Goal: Information Seeking & Learning: Find contact information

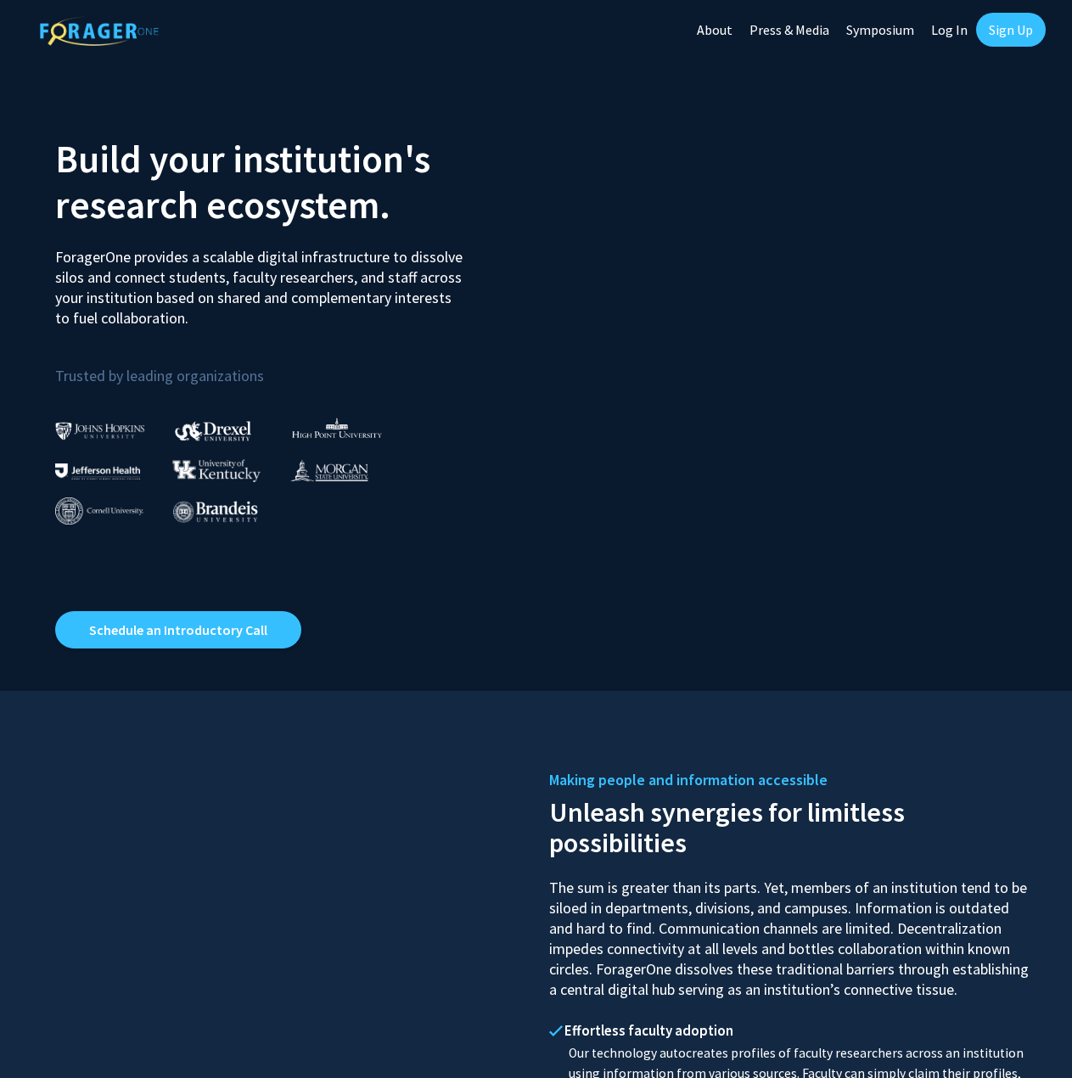
click at [958, 24] on link "Log In" at bounding box center [949, 29] width 53 height 59
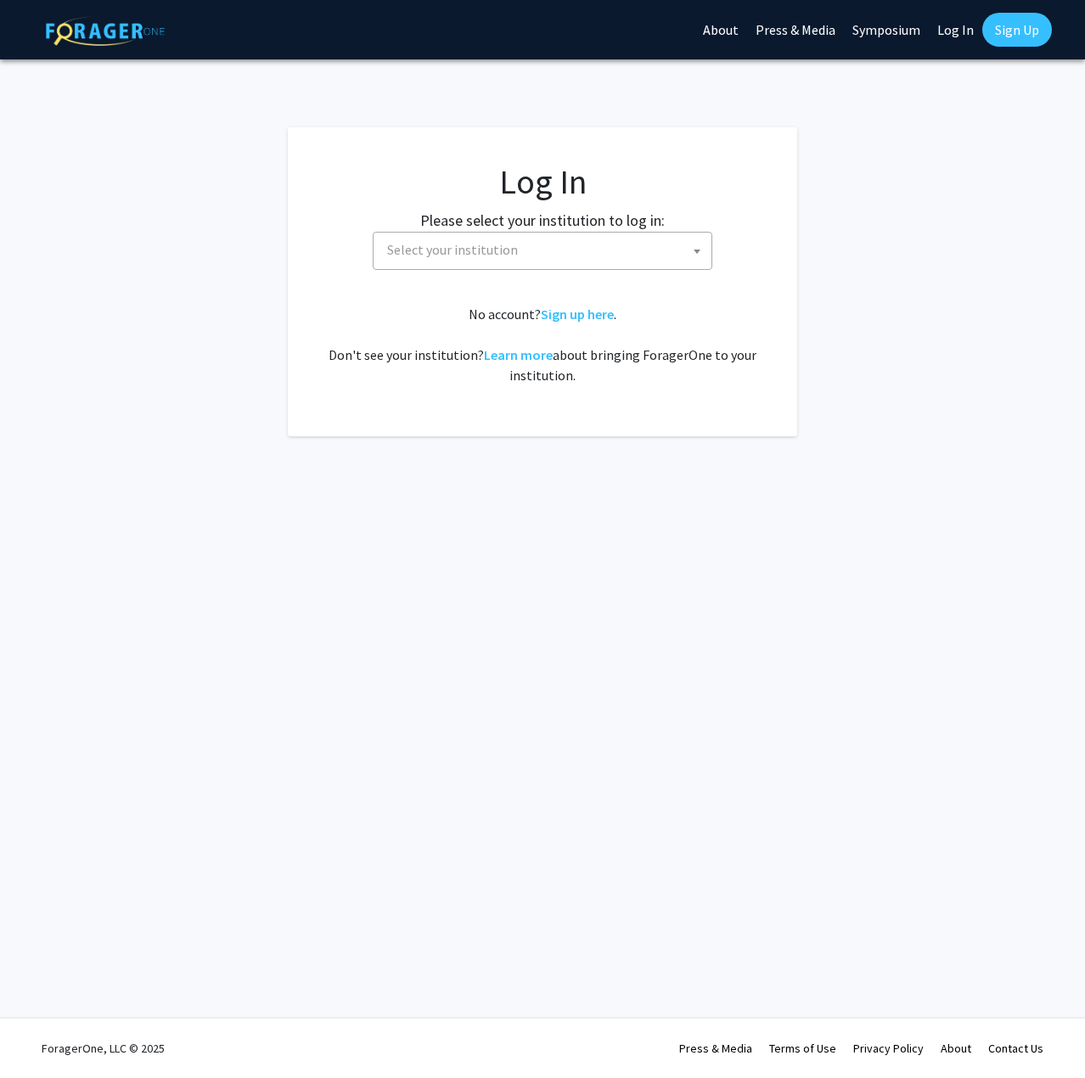
click at [591, 233] on span "Select your institution" at bounding box center [545, 250] width 331 height 35
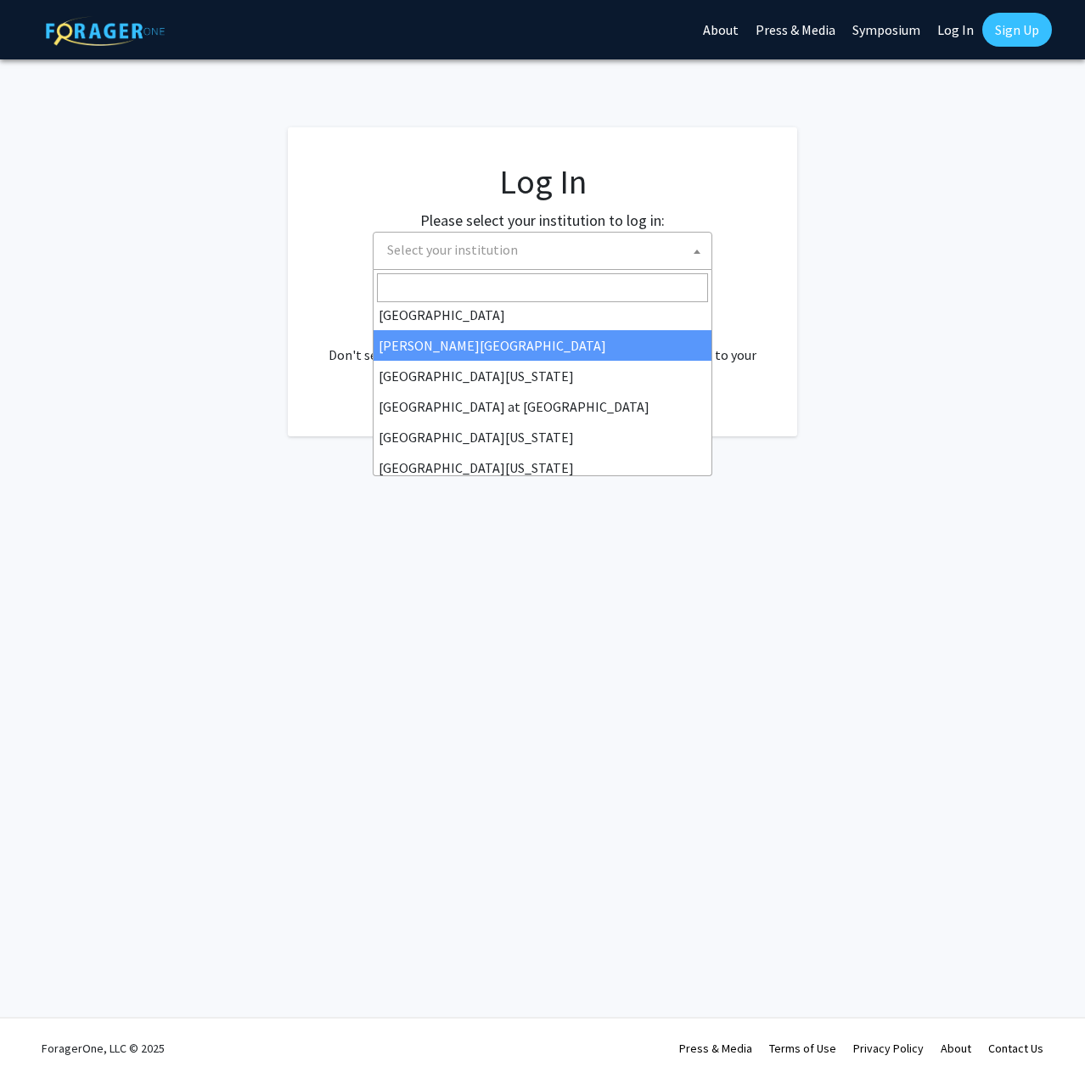
scroll to position [594, 0]
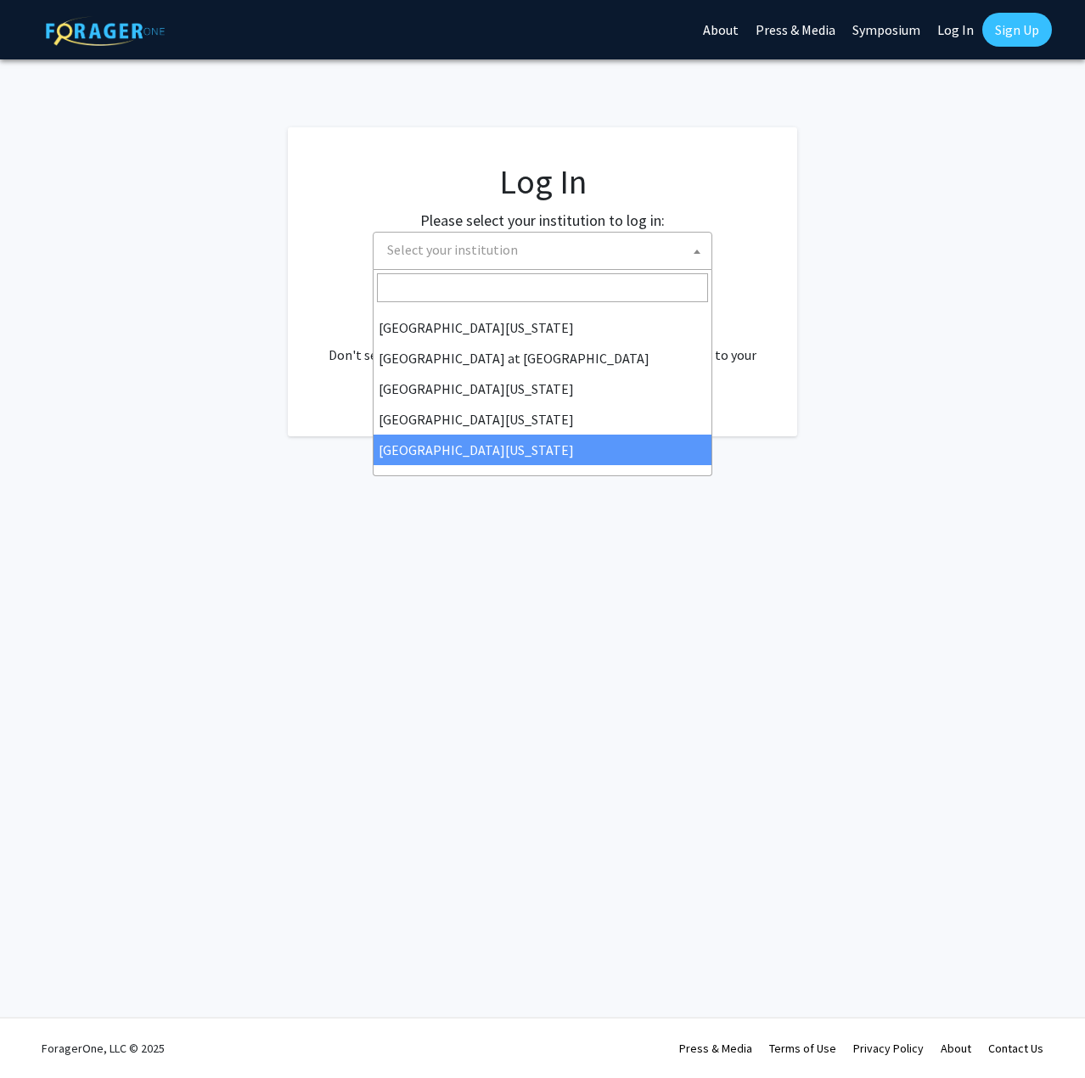
select select "33"
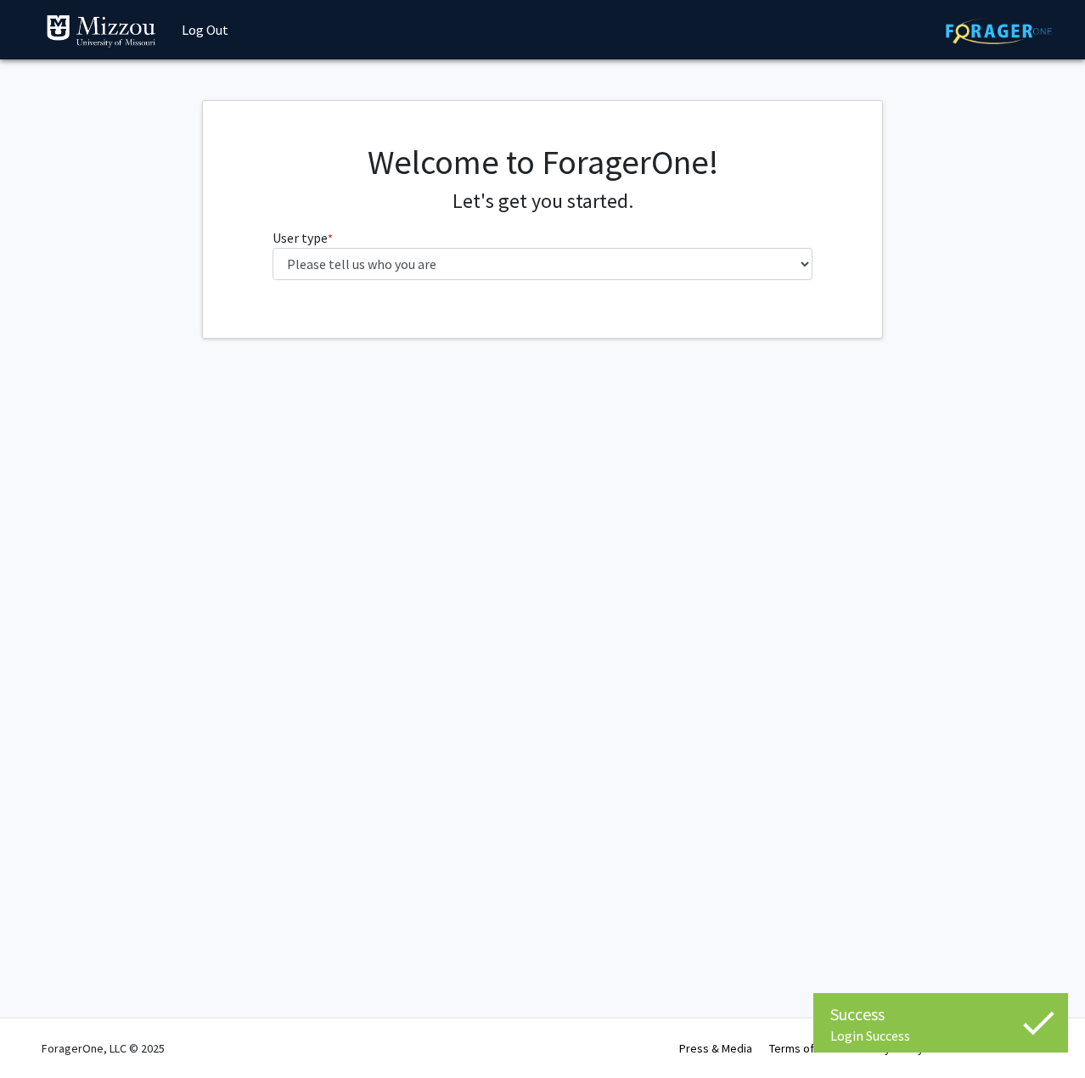
click at [499, 280] on div "Welcome to ForagerOne! Let's get you started. User type * required Please tell …" at bounding box center [543, 218] width 566 height 152
click at [505, 267] on select "Please tell us who you are Undergraduate Student Master's Student Doctoral Cand…" at bounding box center [543, 264] width 541 height 32
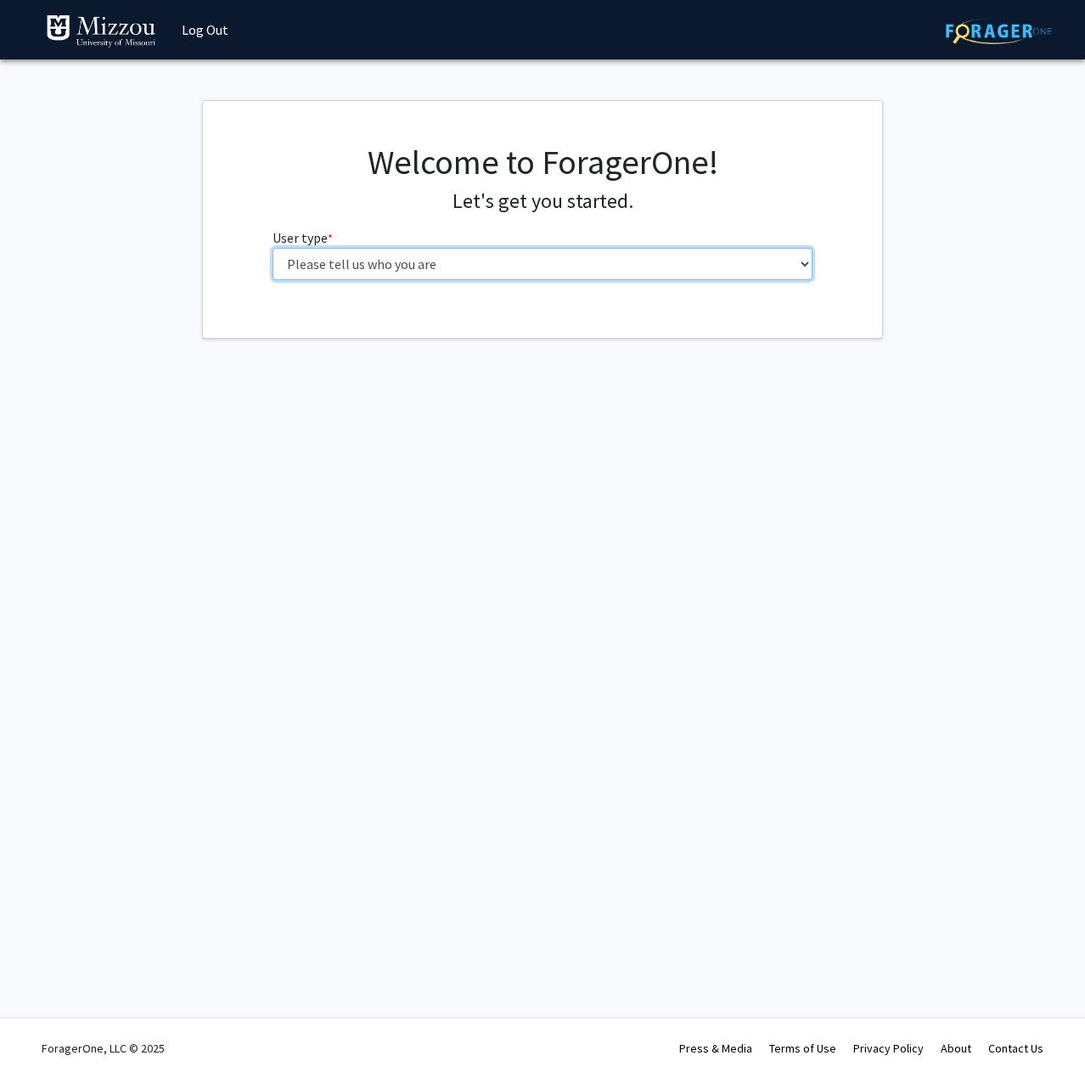
select select "1: undergrad"
click at [273, 248] on select "Please tell us who you are Undergraduate Student Master's Student Doctoral Cand…" at bounding box center [543, 264] width 541 height 32
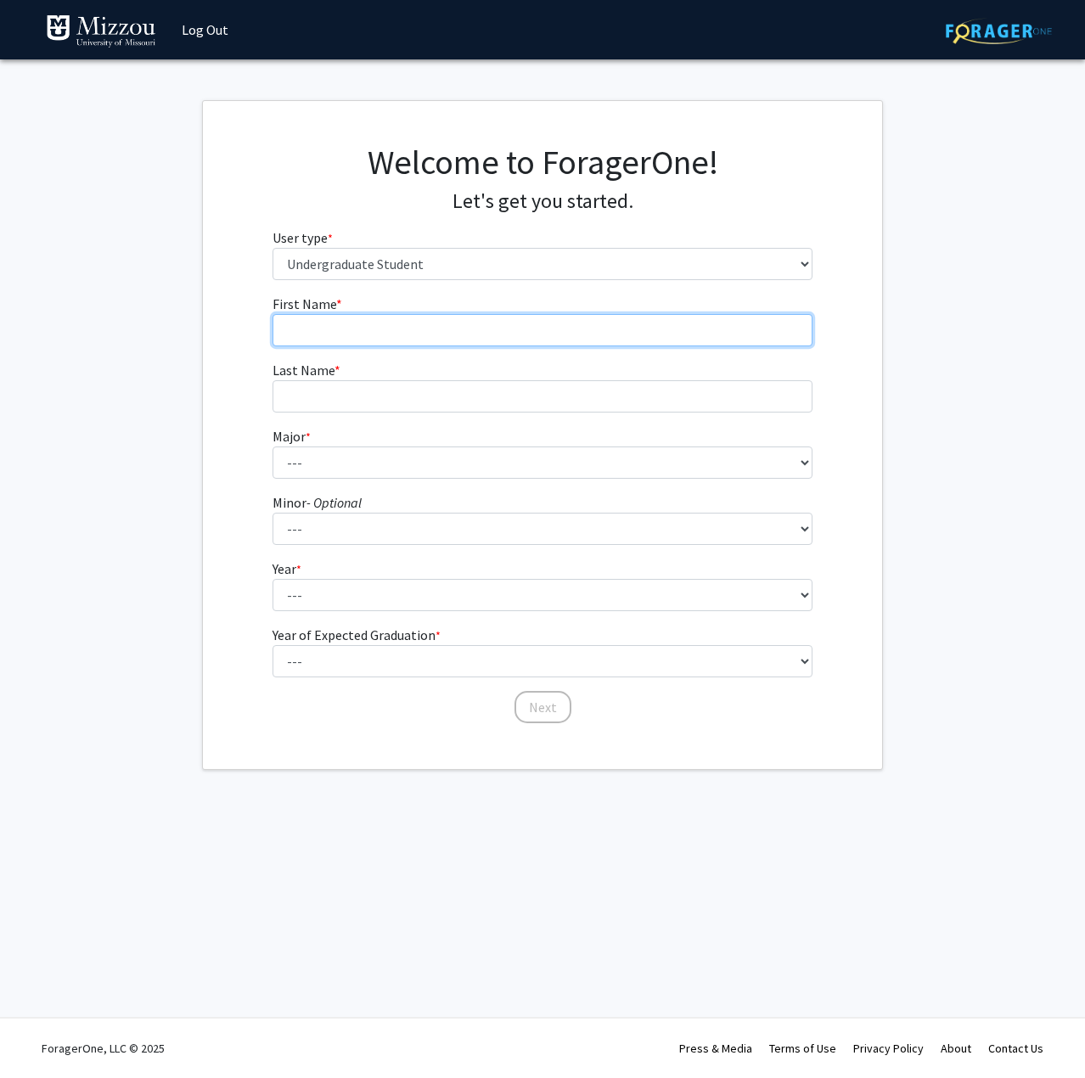
click at [490, 317] on input "First Name * required" at bounding box center [543, 330] width 541 height 32
type input "Evan"
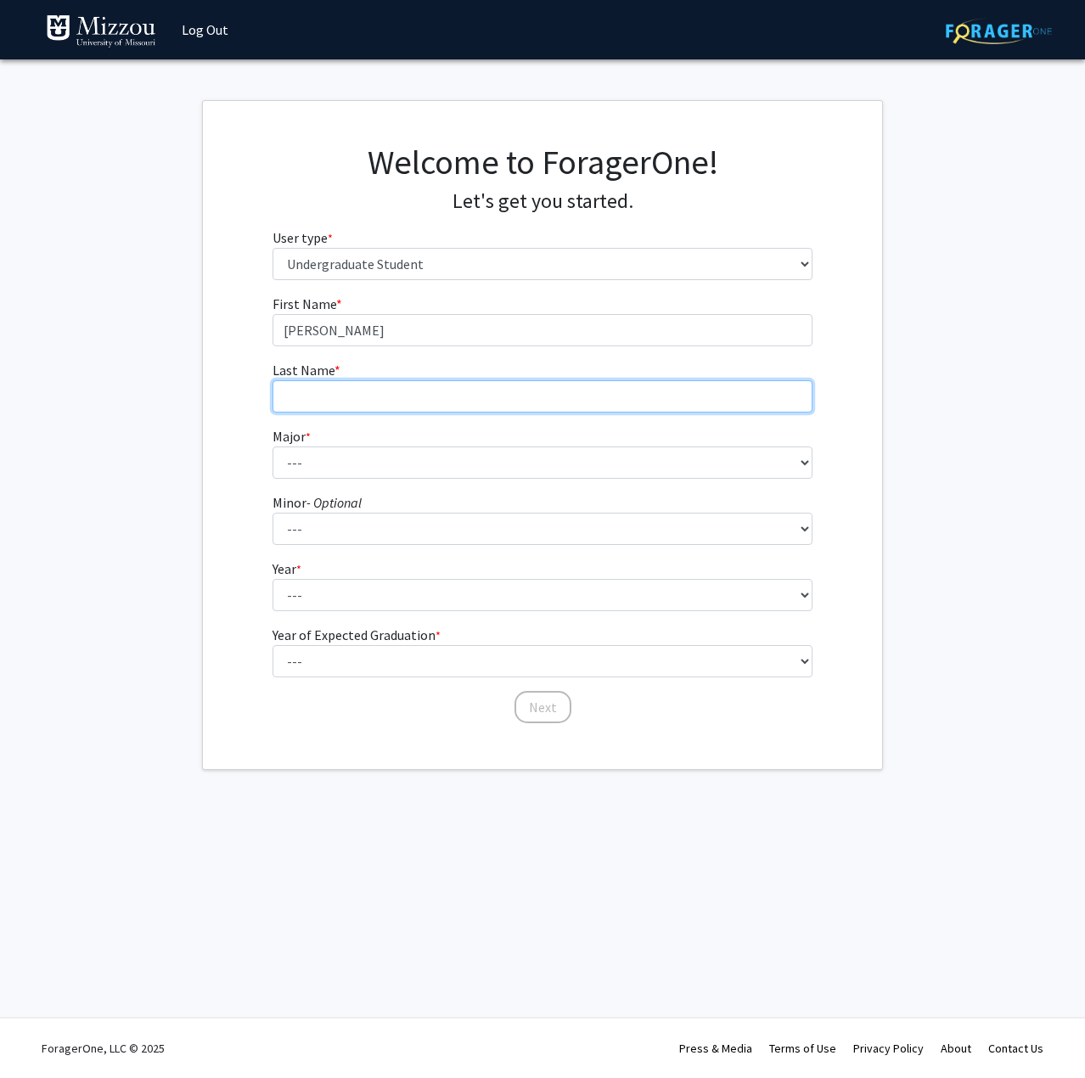
type input "Schreiner"
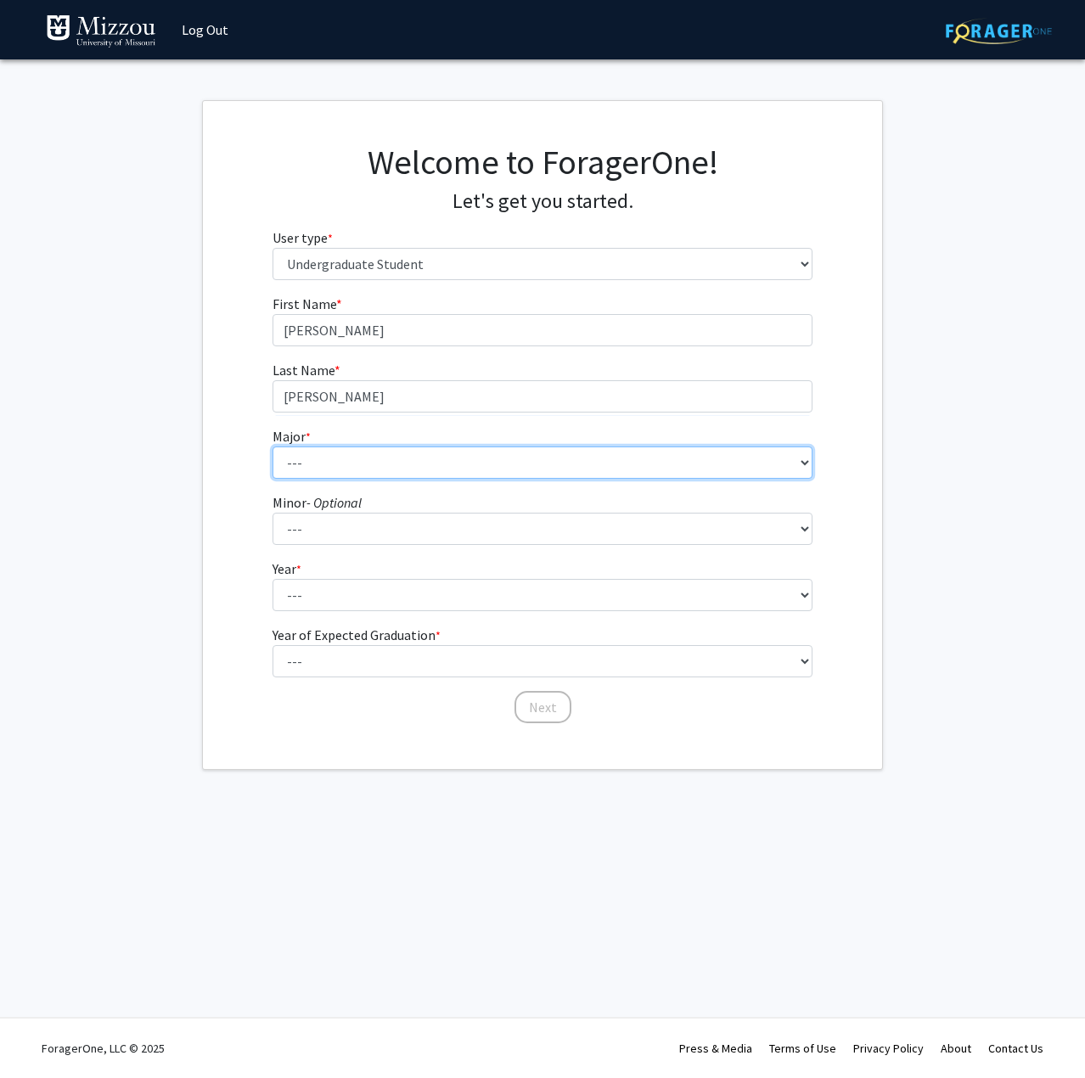
click at [402, 470] on select "--- Agribusiness Management Agricultural Education Agricultural Education: Comm…" at bounding box center [543, 463] width 541 height 32
select select "30: 2529"
click at [273, 447] on select "--- Agribusiness Management Agricultural Education Agricultural Education: Comm…" at bounding box center [543, 463] width 541 height 32
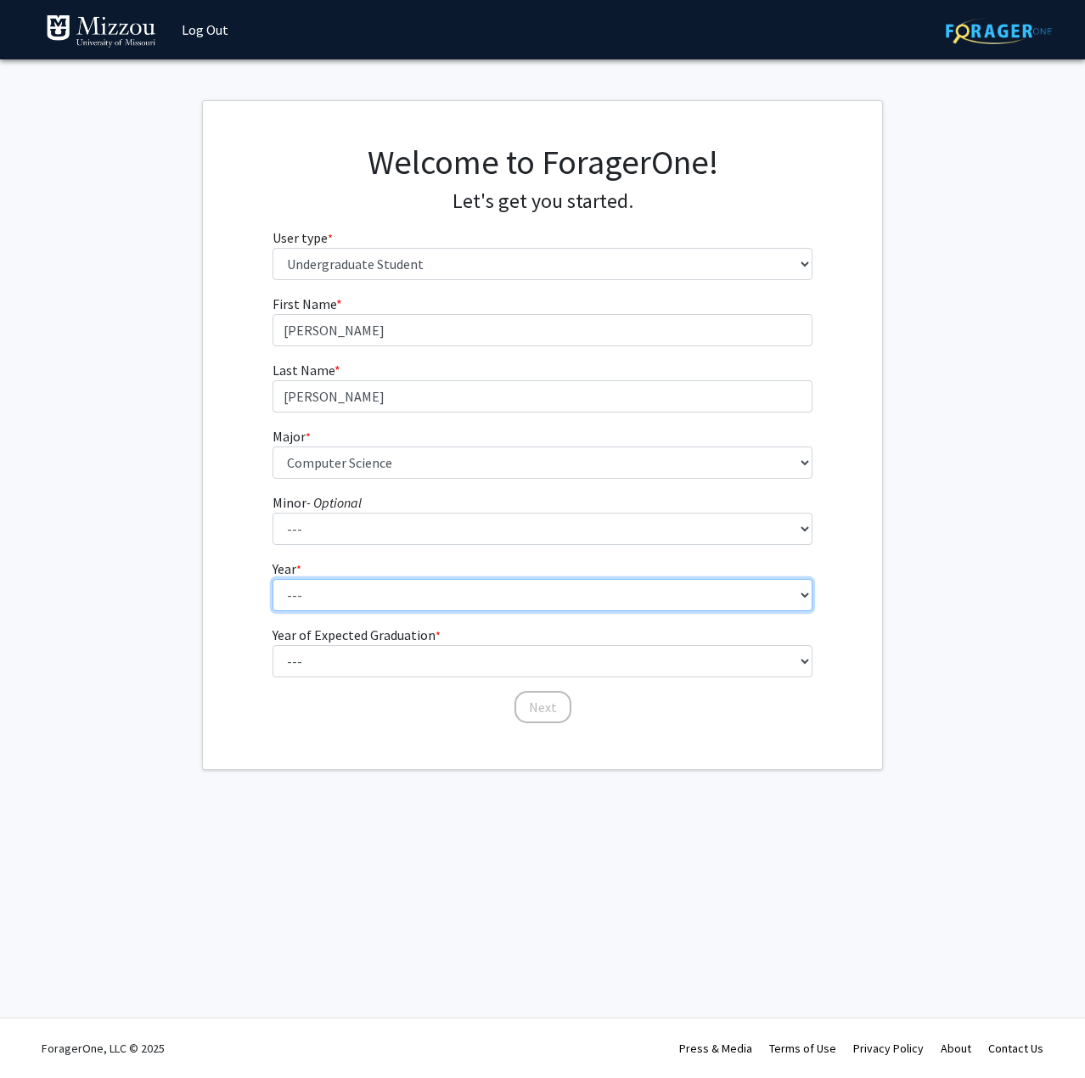
click at [362, 587] on select "--- First-year Sophomore Junior Senior Postbaccalaureate Certificate" at bounding box center [543, 595] width 541 height 32
select select "4: senior"
click at [273, 579] on select "--- First-year Sophomore Junior Senior Postbaccalaureate Certificate" at bounding box center [543, 595] width 541 height 32
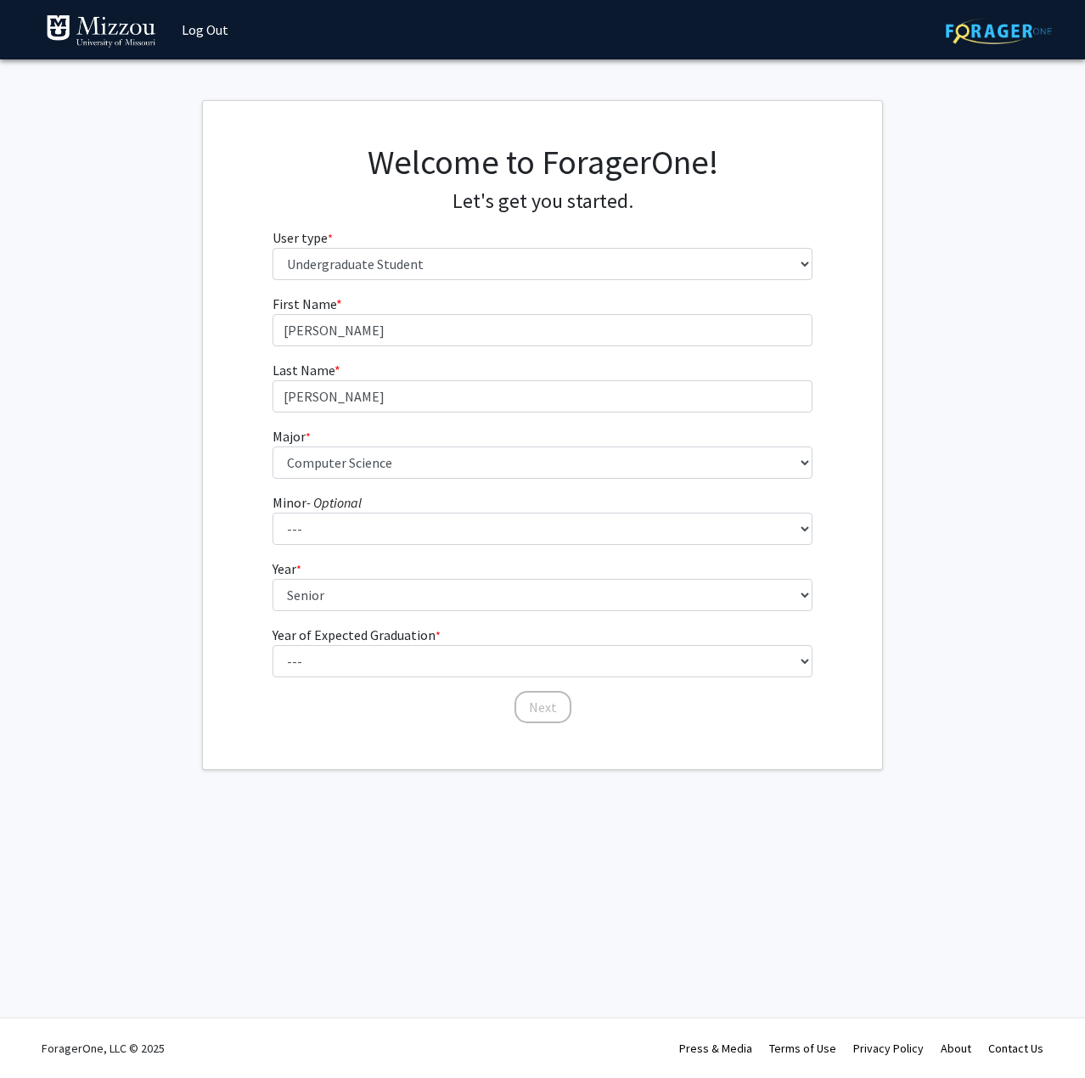
click at [374, 644] on label "Year of Expected Graduation * required" at bounding box center [357, 635] width 168 height 20
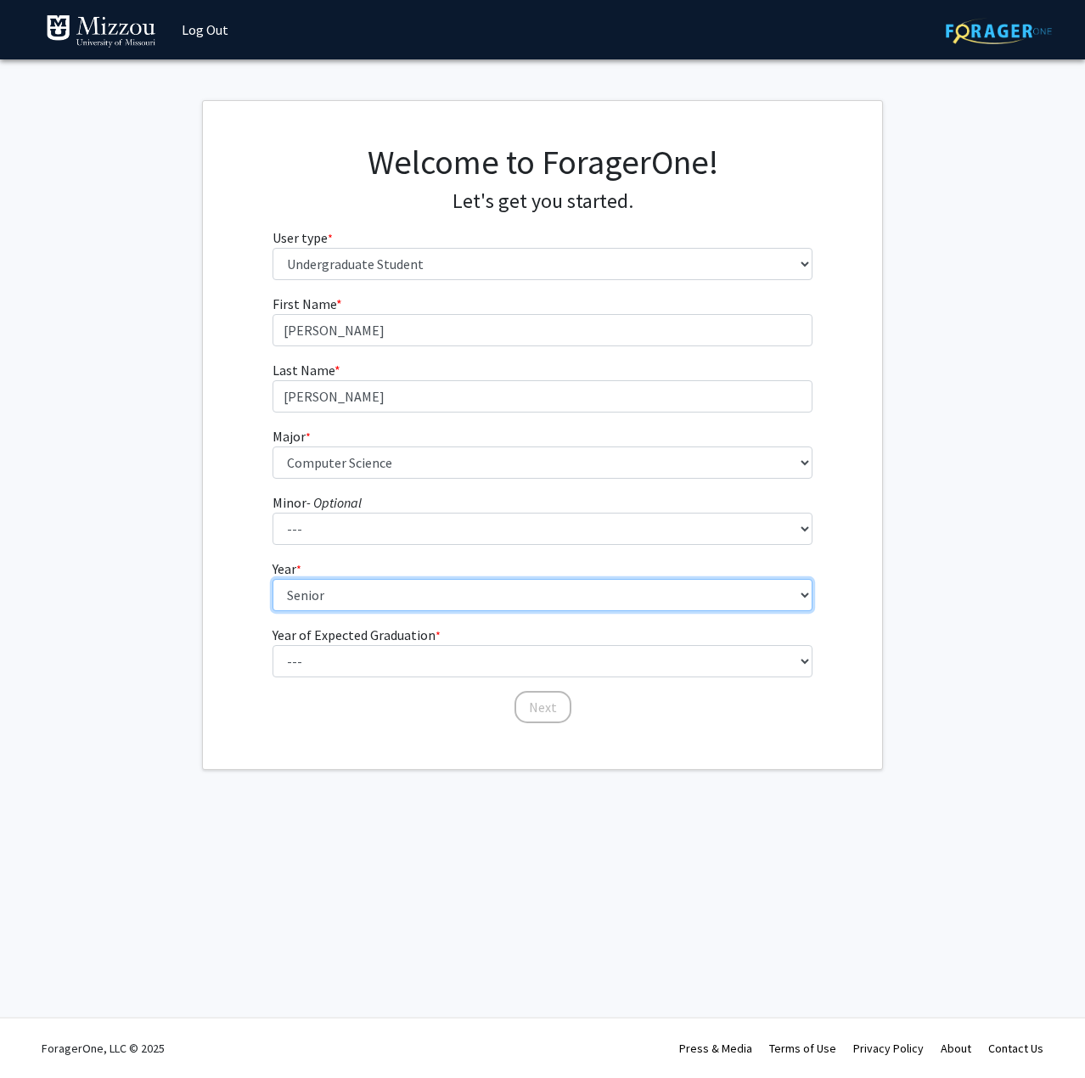
click at [374, 611] on select "--- First-year Sophomore Junior Senior Postbaccalaureate Certificate" at bounding box center [543, 595] width 541 height 32
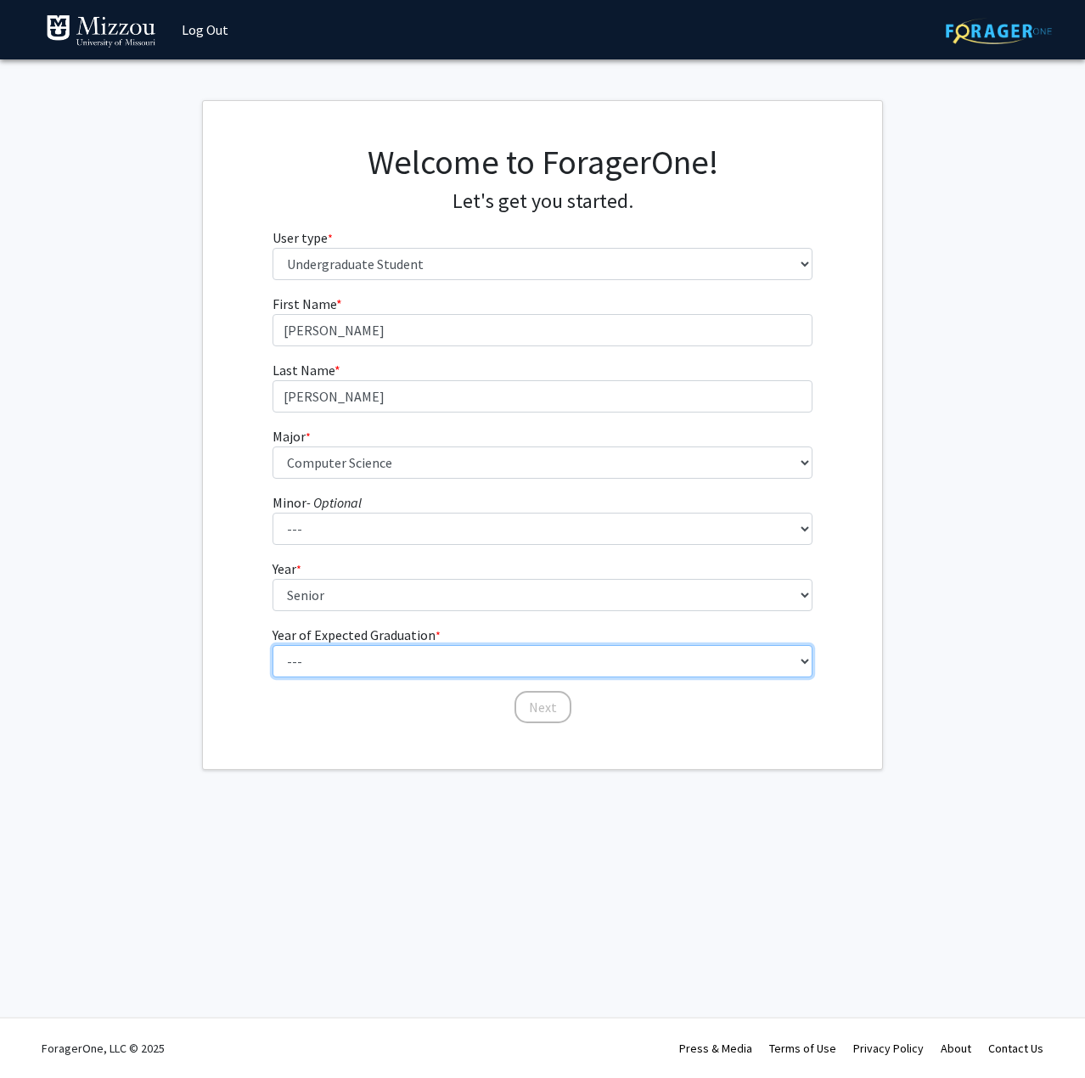
click at [374, 655] on select "--- 2025 2026 2027 2028 2029 2030 2031 2032 2033 2034" at bounding box center [543, 661] width 541 height 32
select select "2: 2026"
click at [273, 645] on select "--- 2025 2026 2027 2028 2029 2030 2031 2032 2033 2034" at bounding box center [543, 661] width 541 height 32
click at [537, 708] on button "Next" at bounding box center [542, 707] width 57 height 32
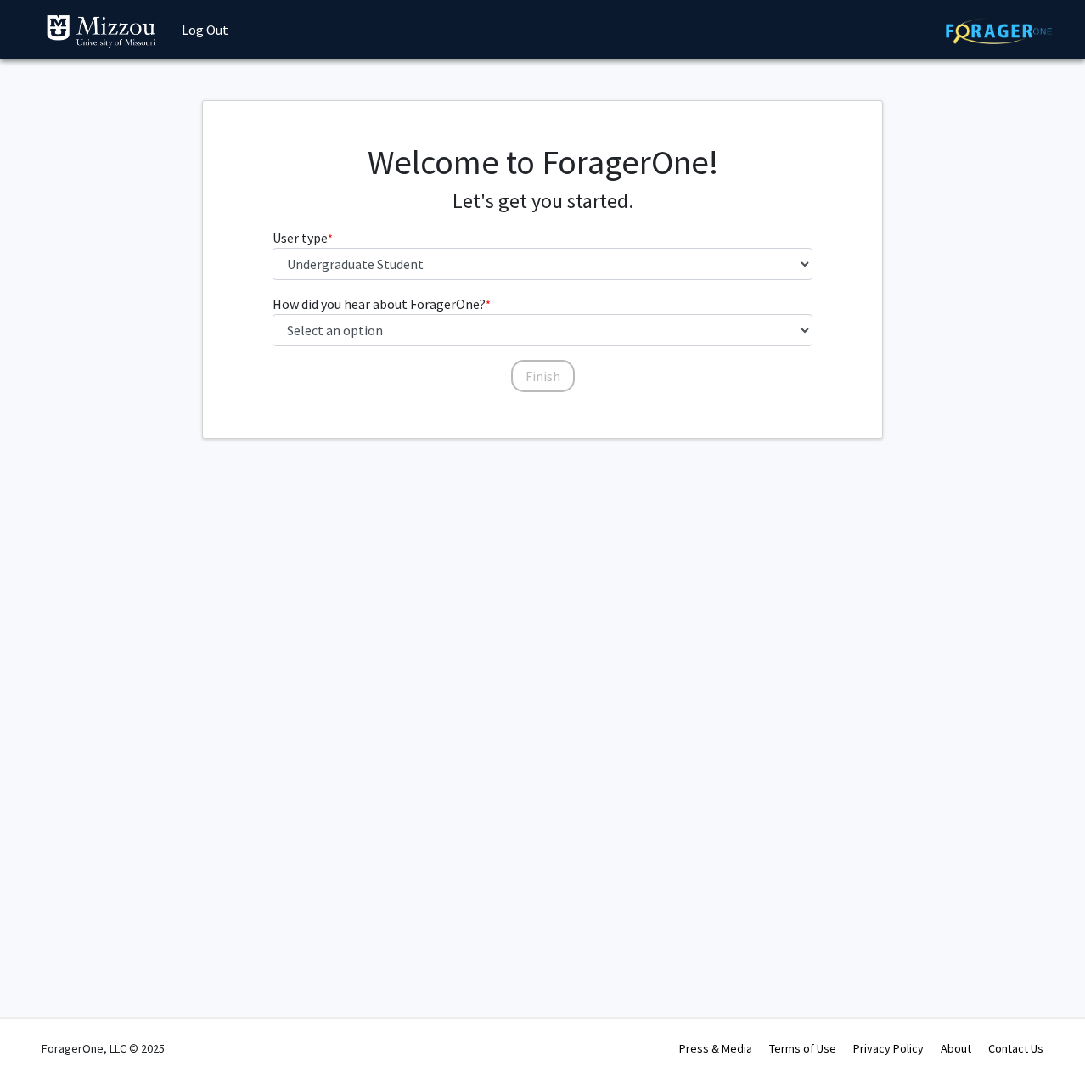
click at [429, 283] on div "Welcome to ForagerOne! Let's get you started. User type * required Please tell …" at bounding box center [543, 218] width 566 height 152
click at [430, 274] on select "Please tell us who you are Undergraduate Student Master's Student Doctoral Cand…" at bounding box center [543, 264] width 541 height 32
click at [428, 504] on div "Skip navigation Log Out Complete your profile × To continue, you need to make s…" at bounding box center [542, 539] width 1085 height 1078
click at [423, 328] on select "Select an option Peer/student recommendation Faculty/staff recommendation Unive…" at bounding box center [543, 330] width 541 height 32
select select "3: university_website"
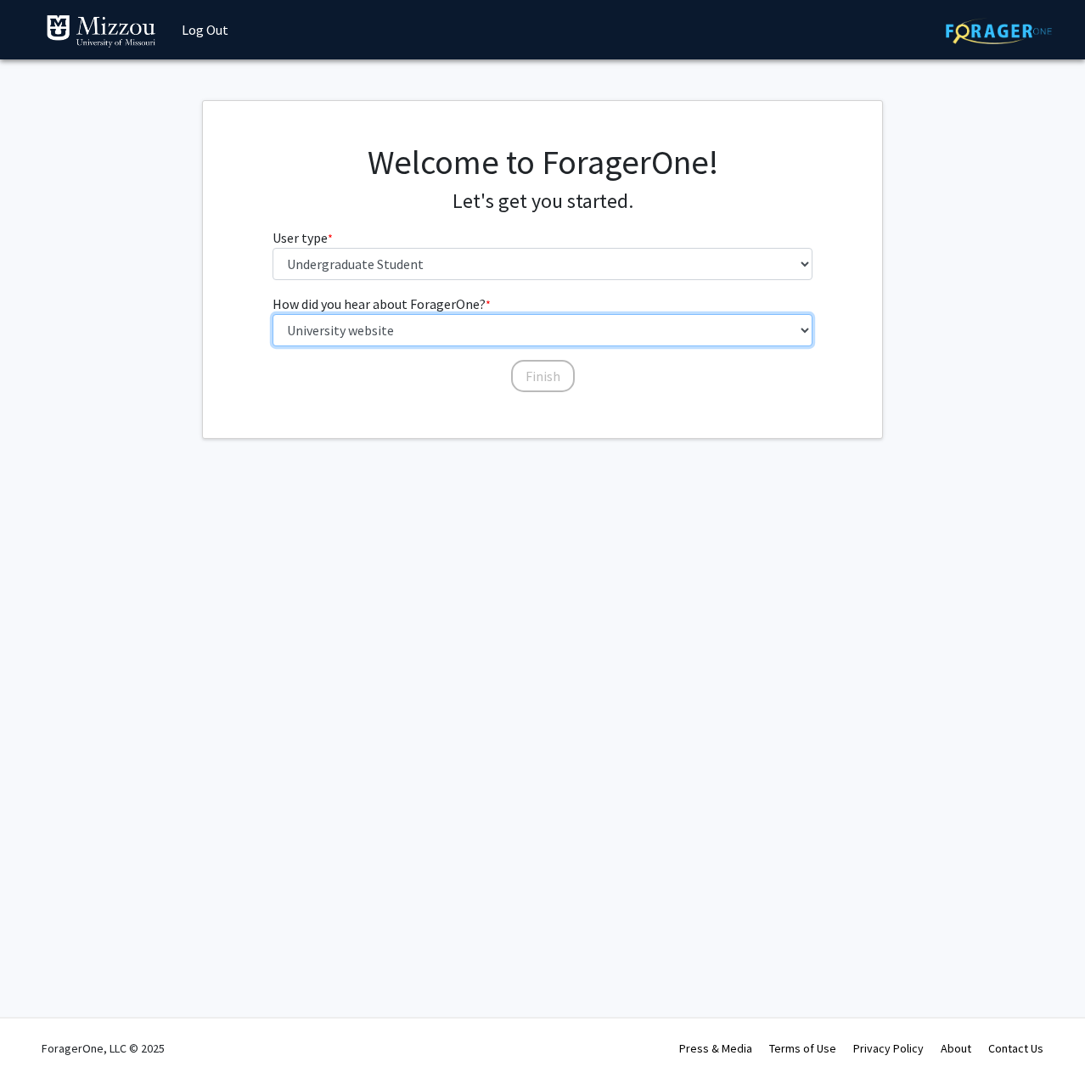
click at [273, 314] on select "Select an option Peer/student recommendation Faculty/staff recommendation Unive…" at bounding box center [543, 330] width 541 height 32
click at [547, 378] on button "Finish" at bounding box center [543, 376] width 64 height 32
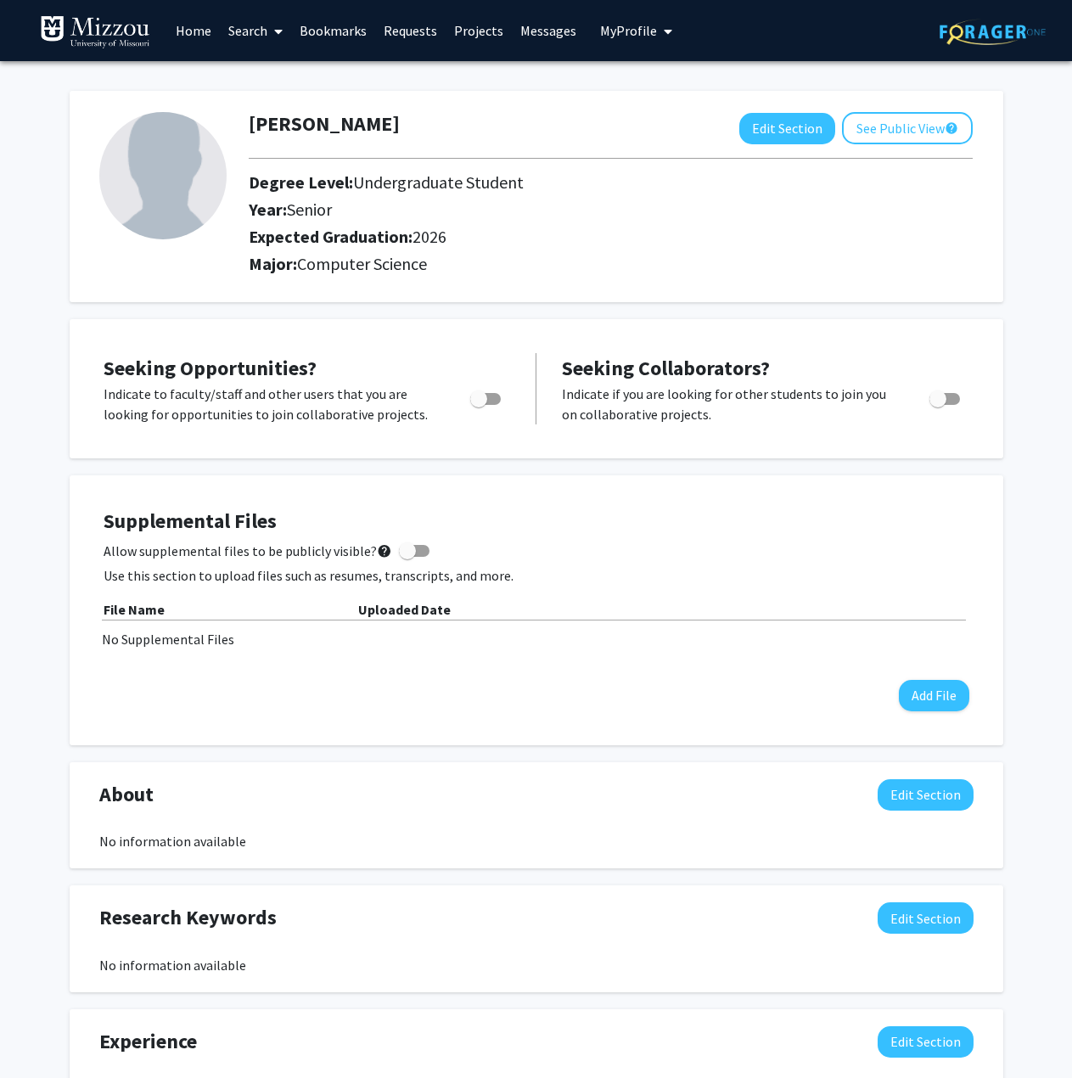
click at [259, 30] on link "Search" at bounding box center [255, 30] width 71 height 59
click at [274, 76] on span "Faculty/Staff" at bounding box center [282, 78] width 125 height 34
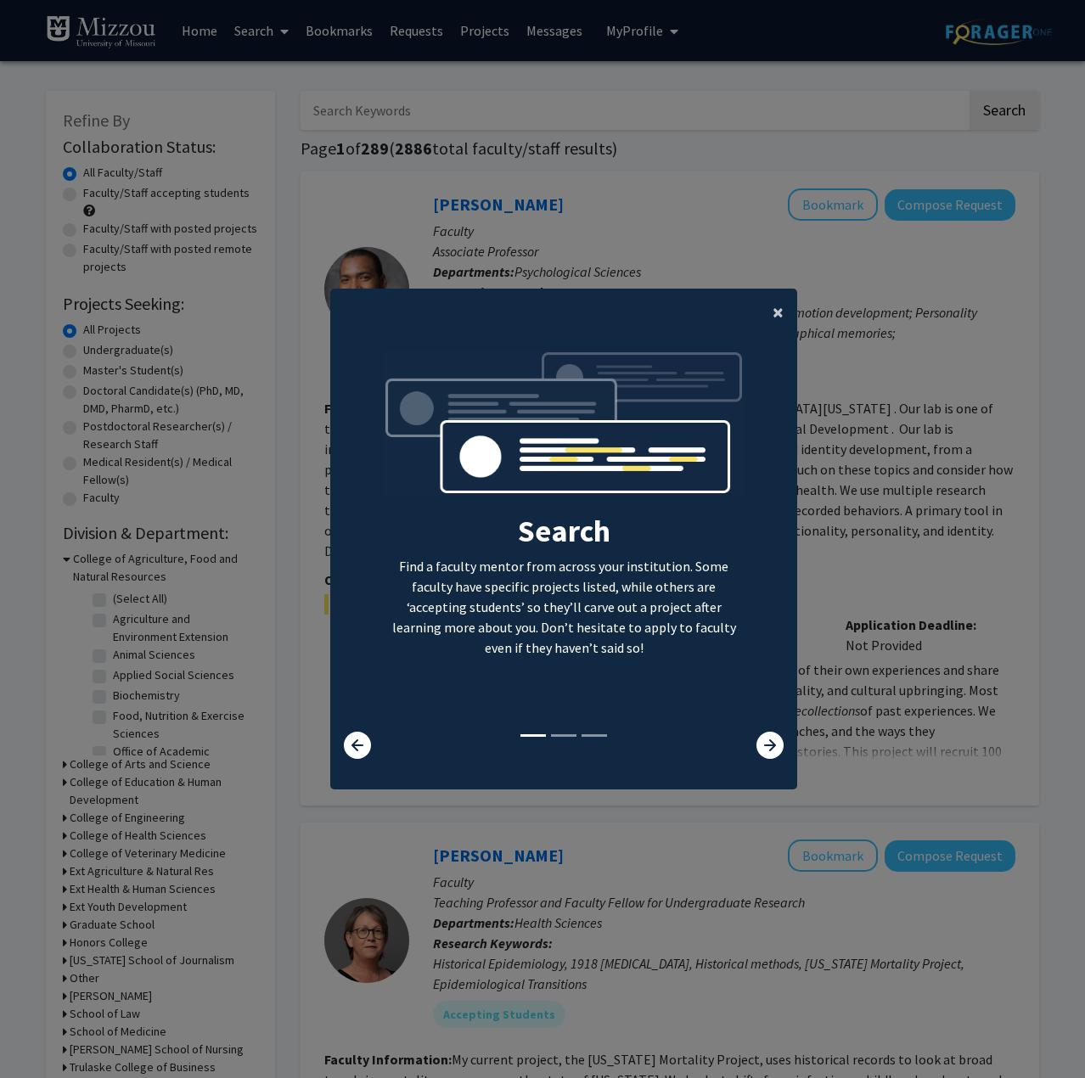
click at [764, 300] on button "×" at bounding box center [778, 313] width 38 height 48
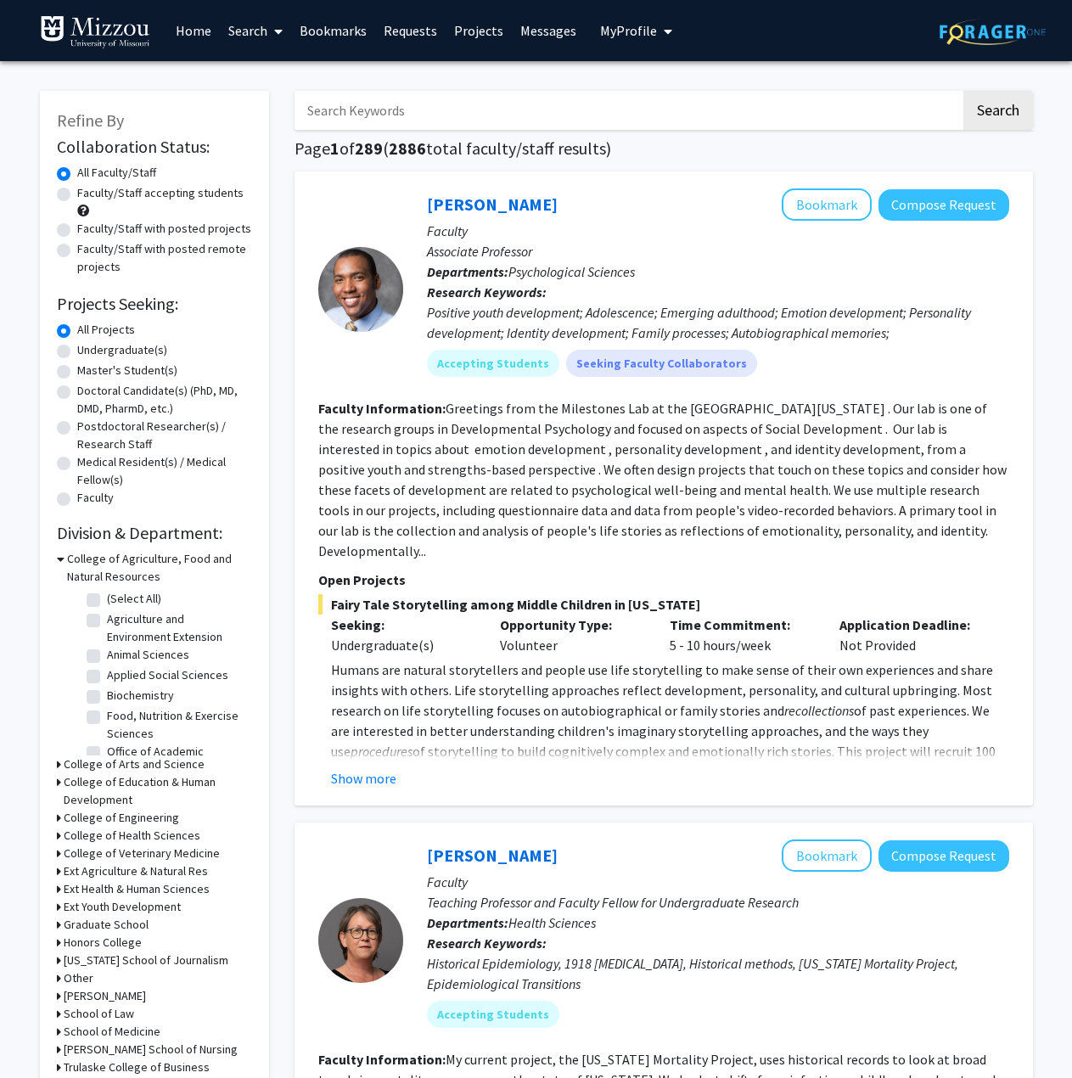
click at [62, 557] on icon at bounding box center [61, 559] width 8 height 18
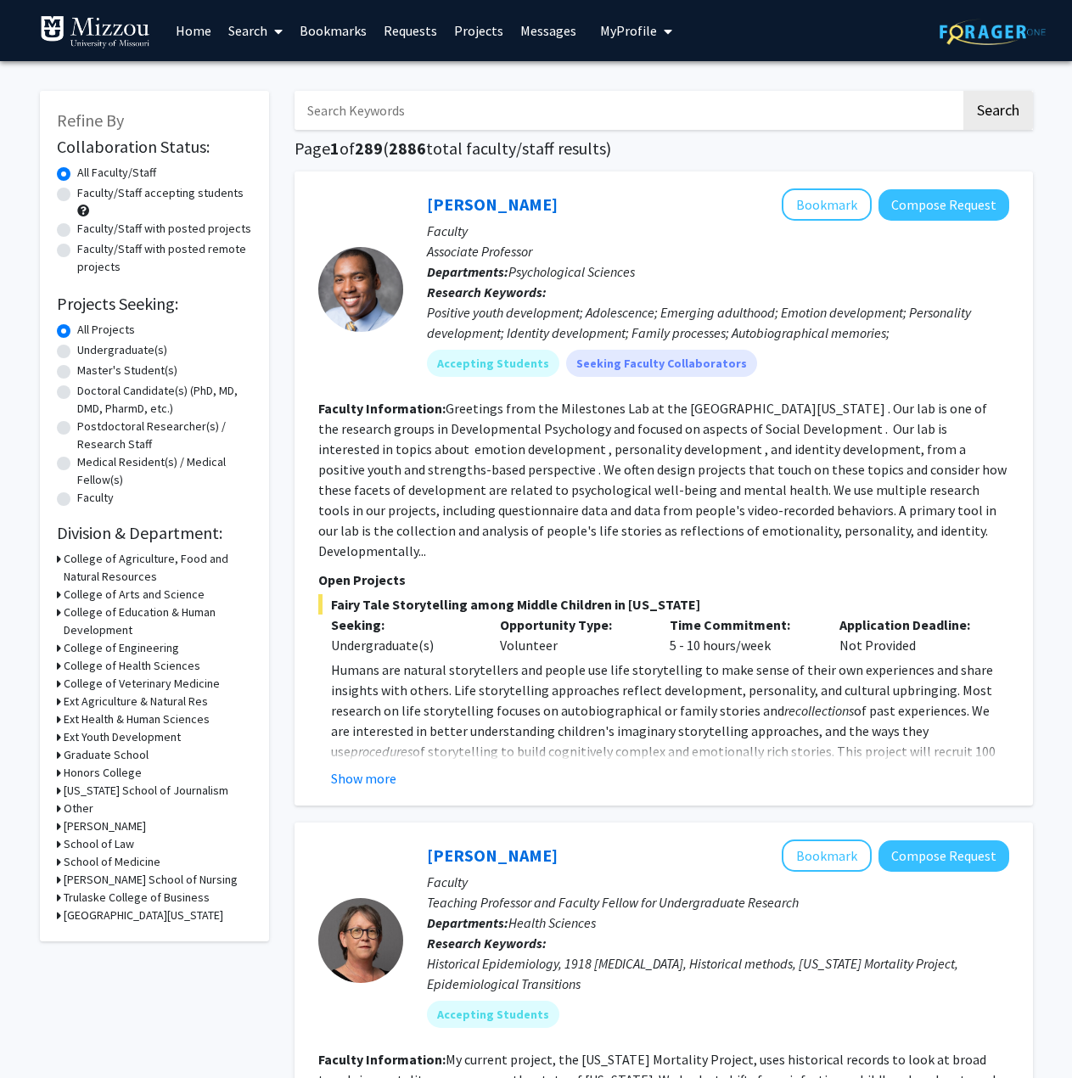
click at [66, 646] on h3 "College of Engineering" at bounding box center [121, 648] width 115 height 18
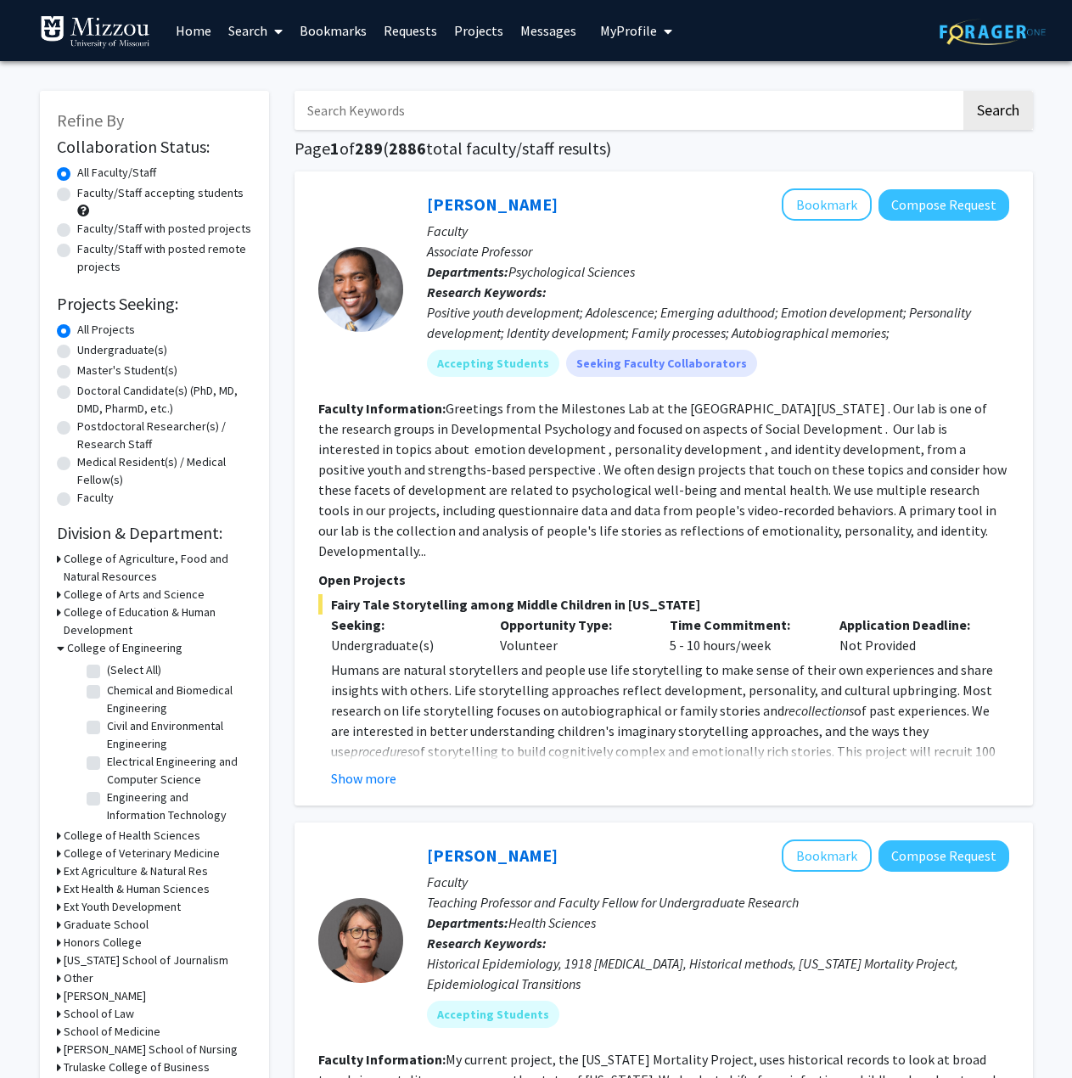
click at [107, 671] on label "(Select All)" at bounding box center [134, 670] width 54 height 18
click at [107, 671] on input "(Select All)" at bounding box center [112, 666] width 11 height 11
checkbox input "true"
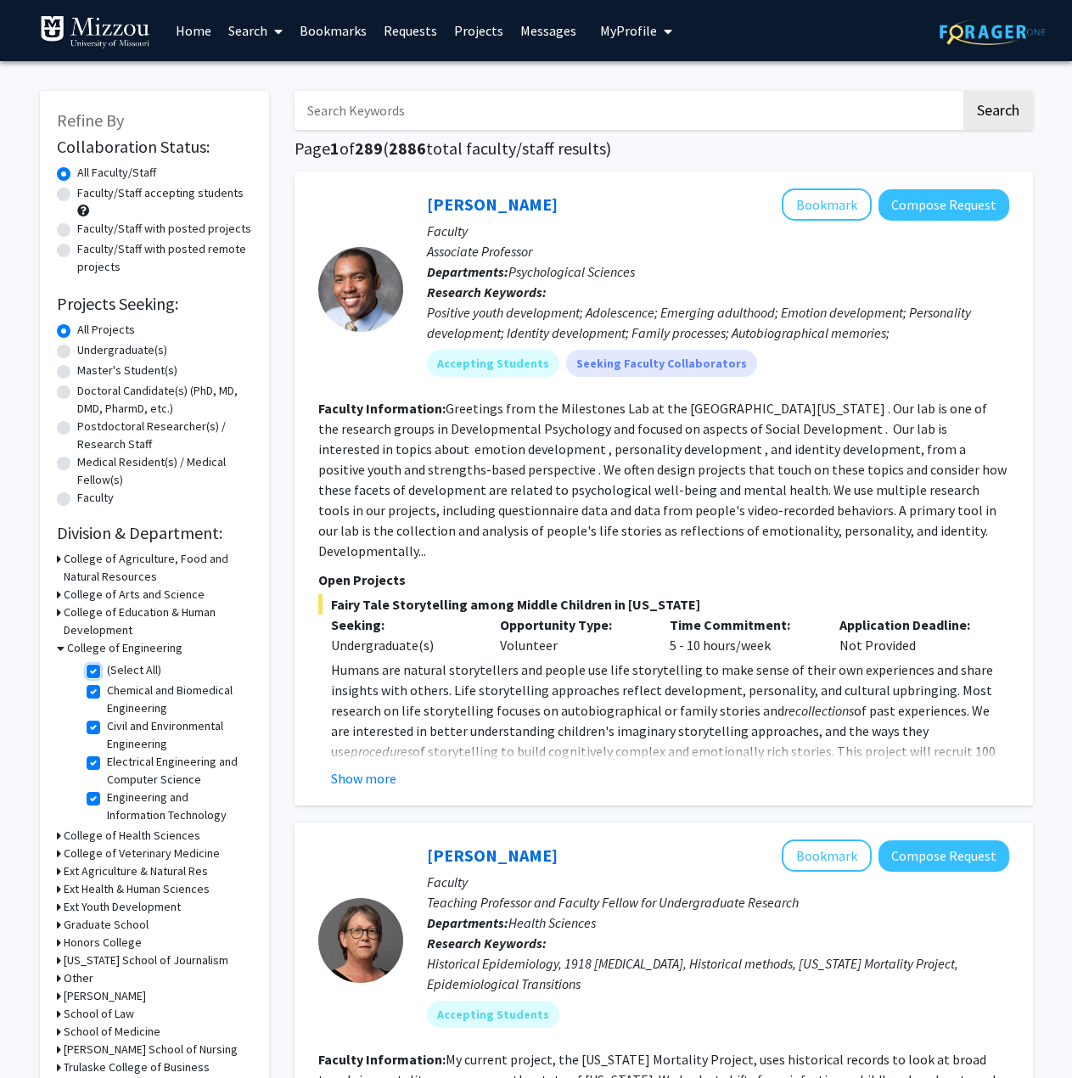
checkbox input "true"
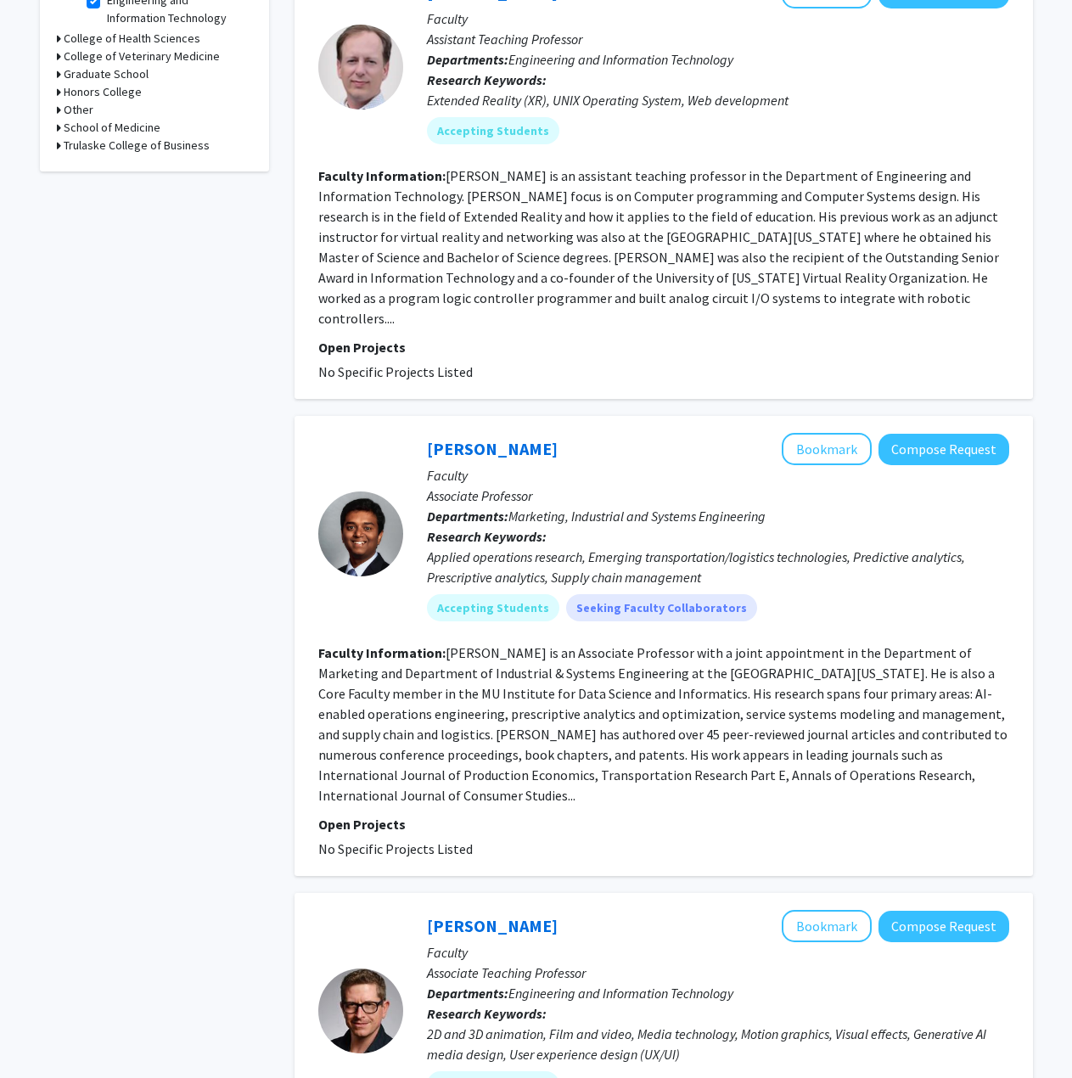
scroll to position [764, 0]
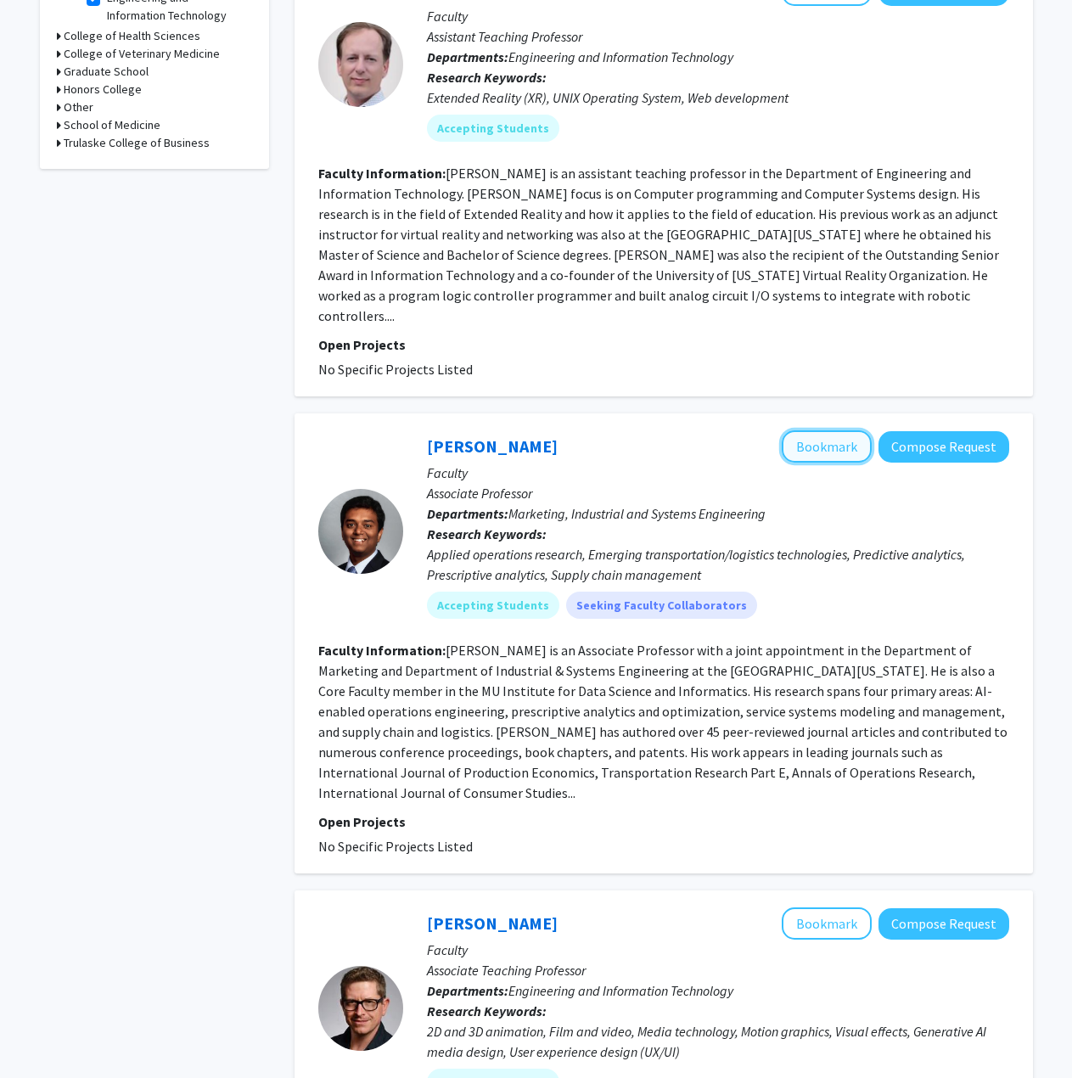
click at [813, 430] on button "Bookmark" at bounding box center [827, 446] width 90 height 32
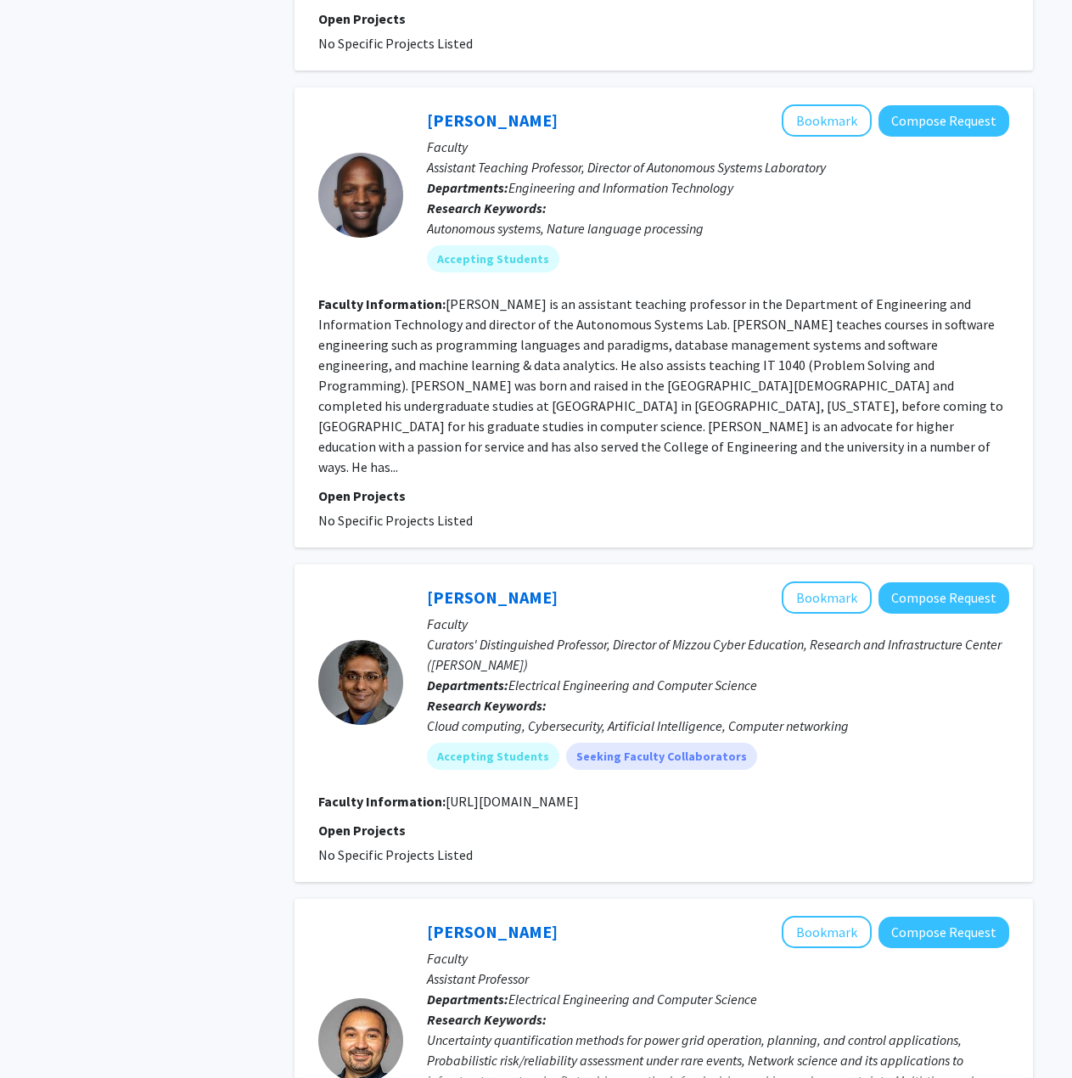
scroll to position [2292, 0]
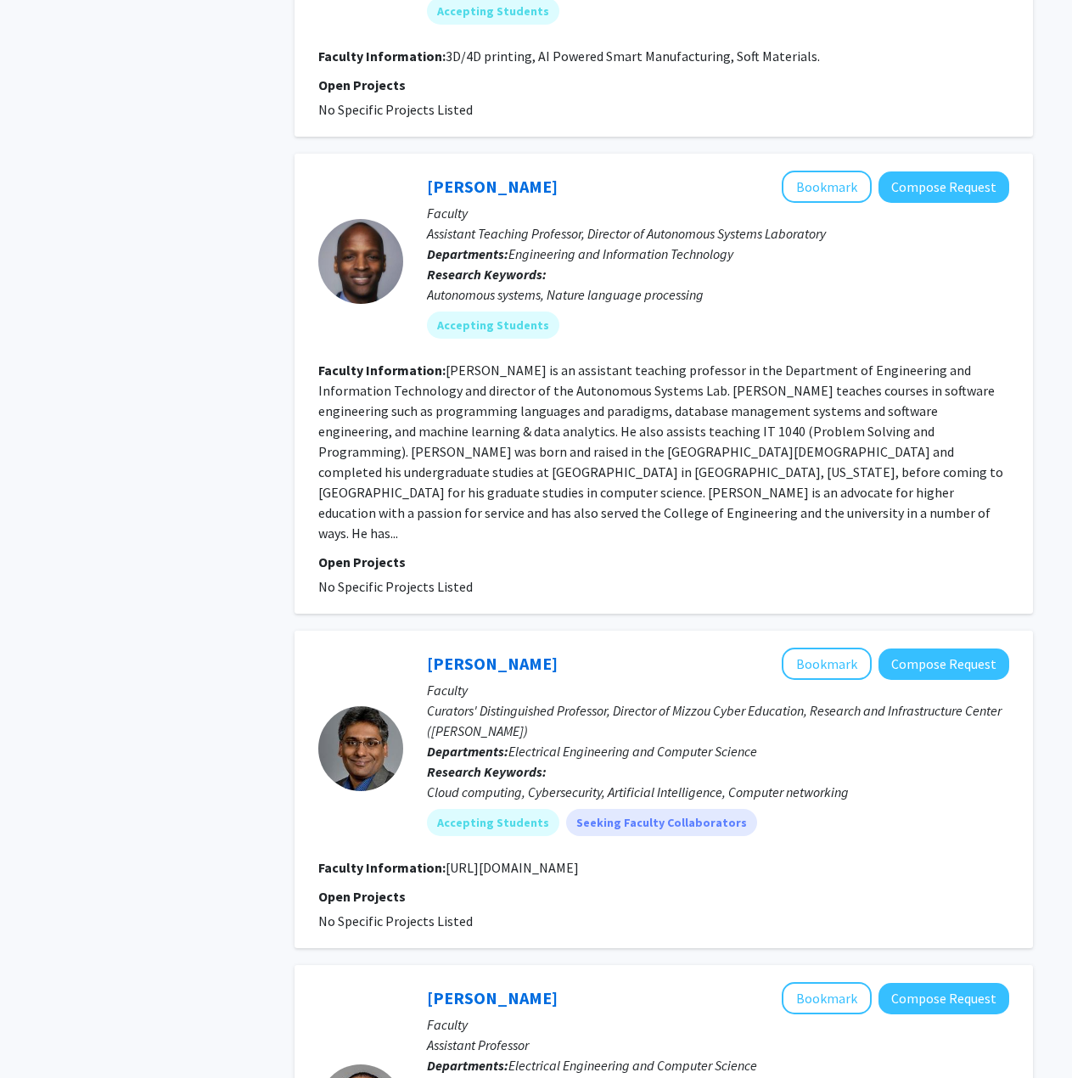
click at [561, 857] on section "Faculty Information: https://www.prasadcalyam.com/research" at bounding box center [663, 867] width 691 height 20
click at [559, 859] on fg-read-more "https://www.prasadcalyam.com/research" at bounding box center [512, 867] width 133 height 17
click at [545, 859] on fg-read-more "https://www.prasadcalyam.com/research" at bounding box center [512, 867] width 133 height 17
drag, startPoint x: 445, startPoint y: 806, endPoint x: 688, endPoint y: 832, distance: 245.0
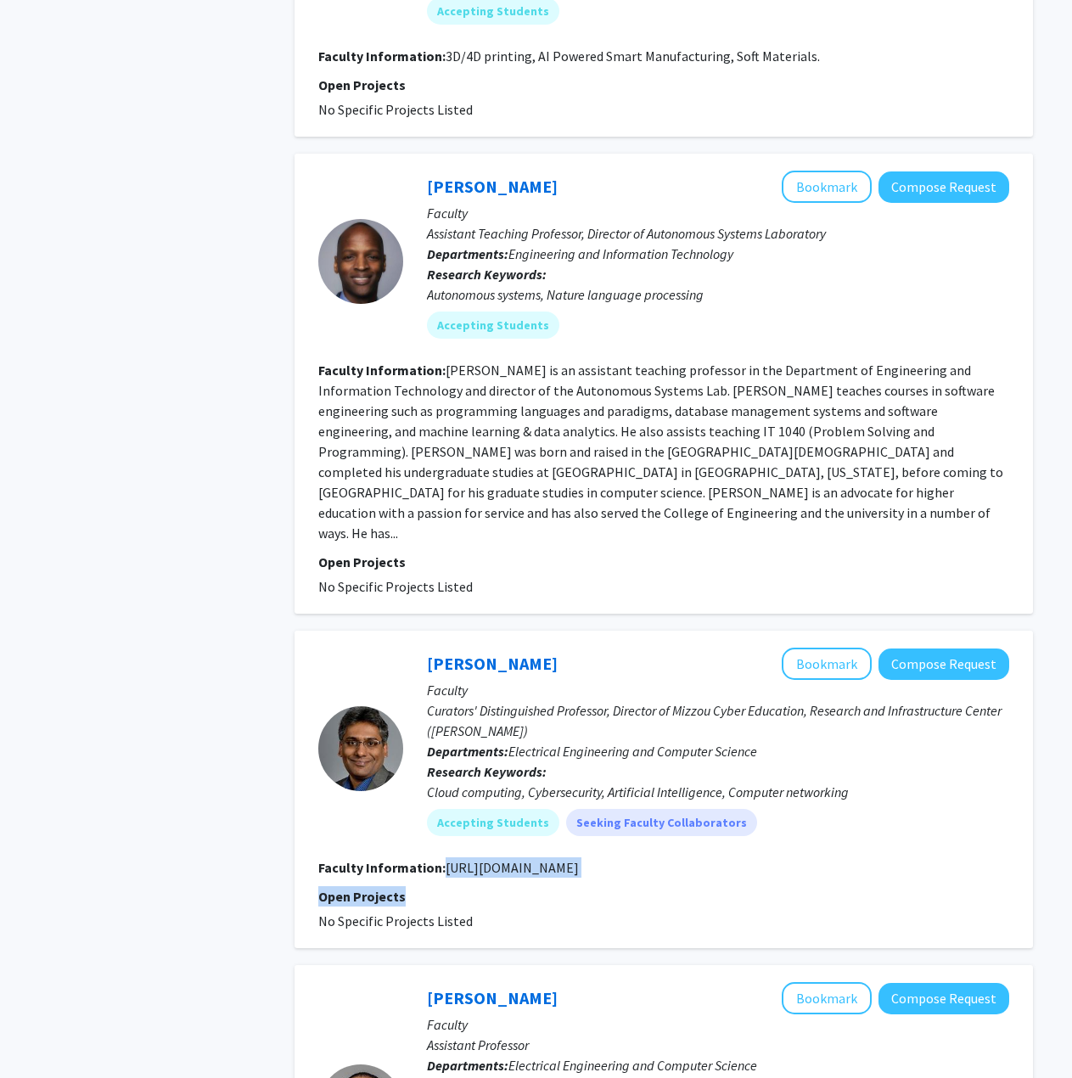
click at [688, 832] on fg-search-faculty "Prasad Calyam Bookmark Compose Request Faculty Curators' Distinguished Professo…" at bounding box center [663, 790] width 691 height 284
copy fg-search-faculty "https://www.prasadcalyam.com/research Open Projects"
